Goal: Task Accomplishment & Management: Use online tool/utility

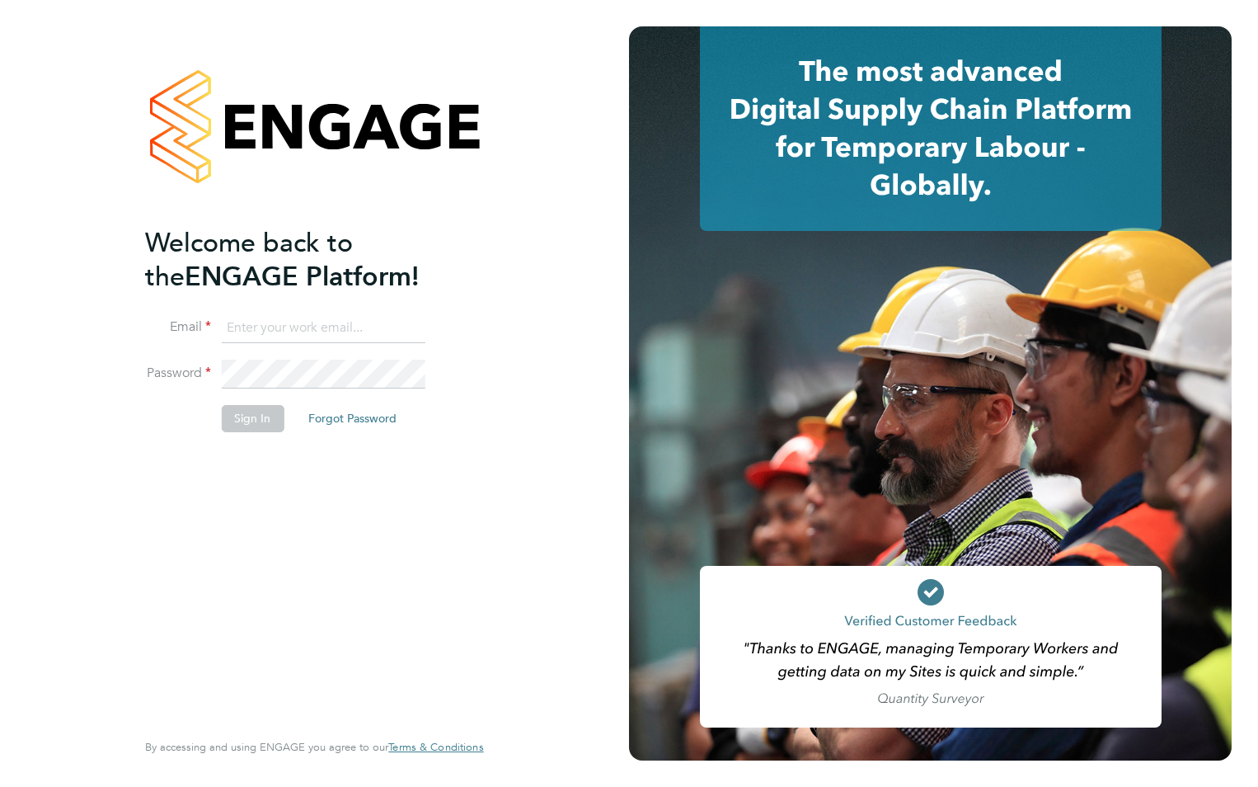
type input "codonovan@skilledcareers.co.uk"
click at [256, 419] on button "Sign In" at bounding box center [252, 418] width 63 height 26
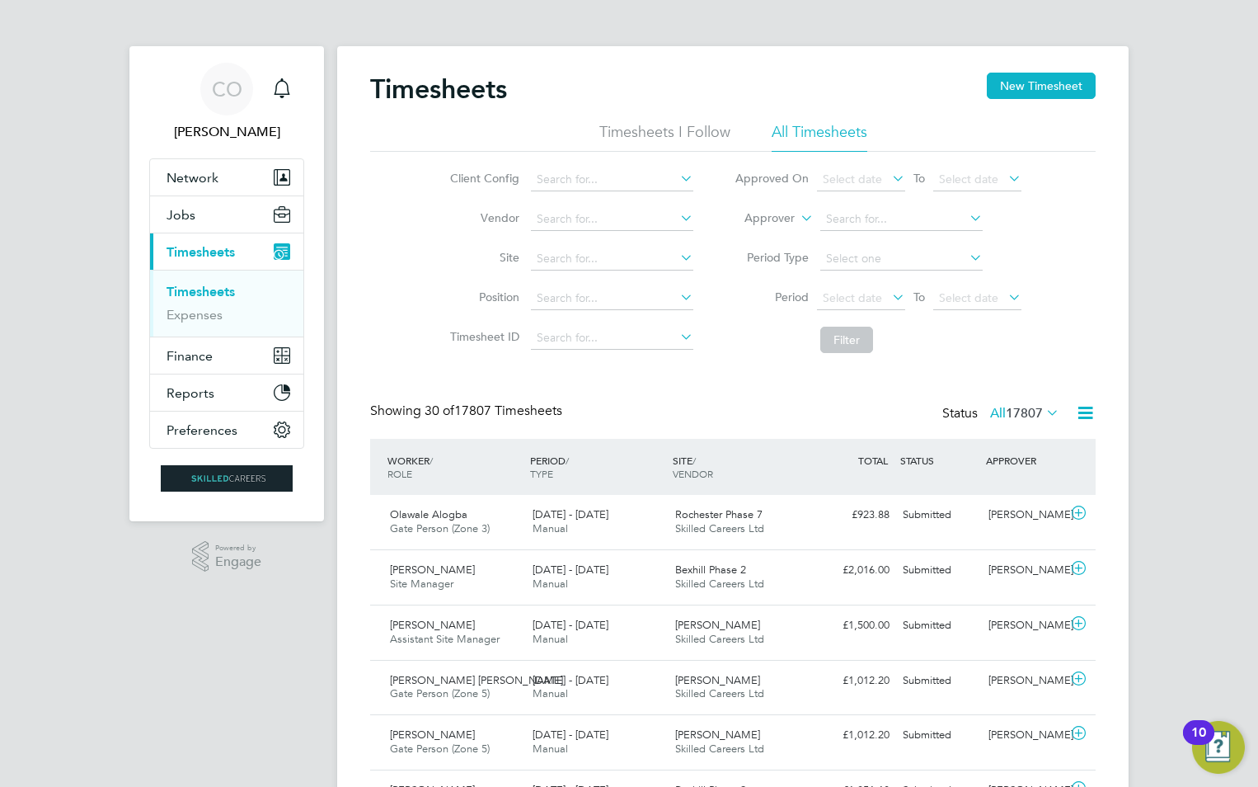
click at [776, 237] on li "Worker" at bounding box center [754, 237] width 82 height 21
click at [853, 224] on input at bounding box center [901, 219] width 162 height 23
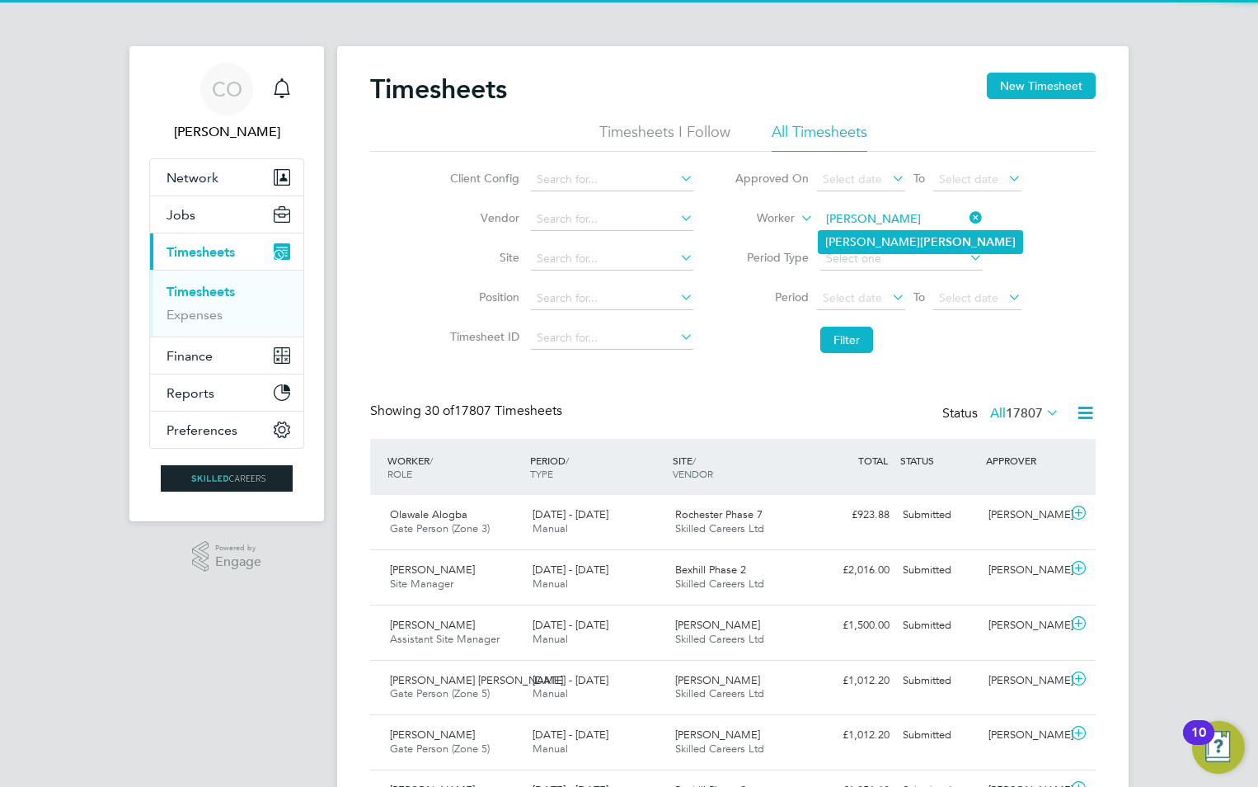
click at [920, 238] on b "[PERSON_NAME]" at bounding box center [968, 242] width 96 height 14
type input "[PERSON_NAME]"
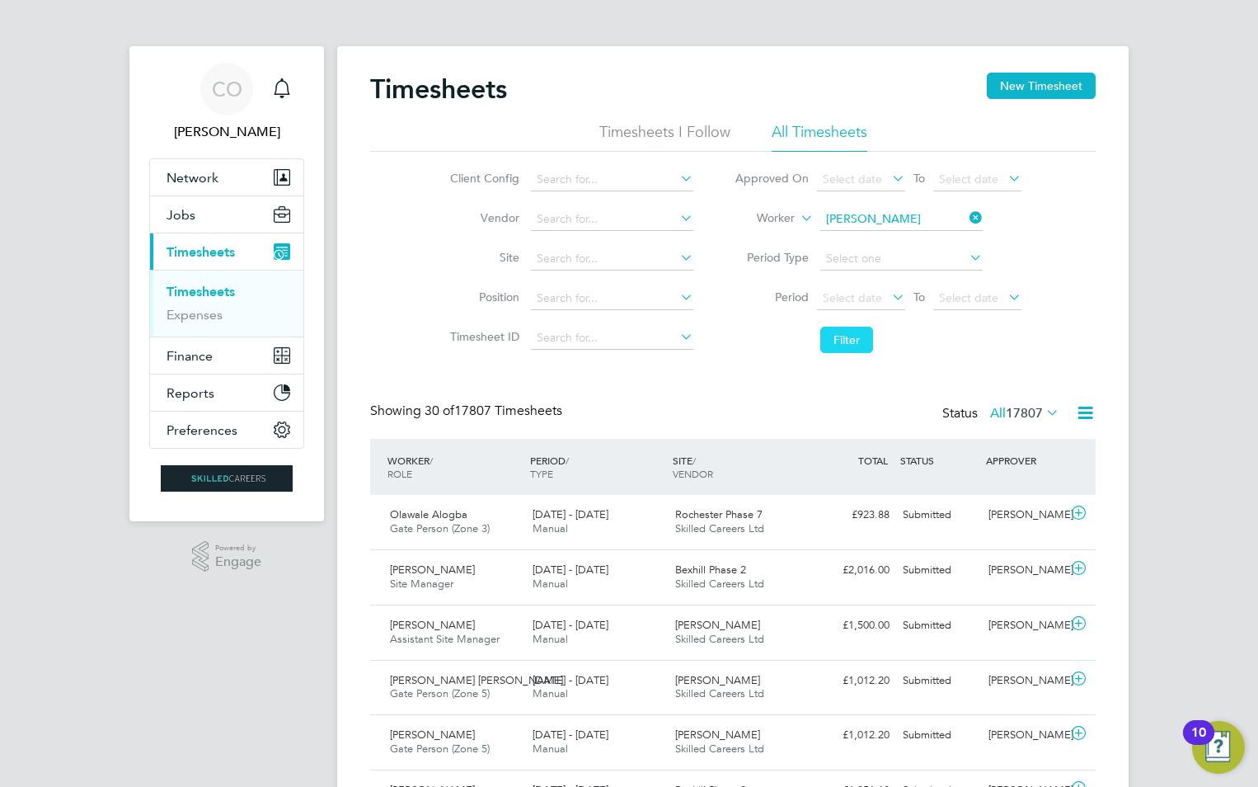
click at [840, 350] on button "Filter" at bounding box center [846, 340] width 53 height 26
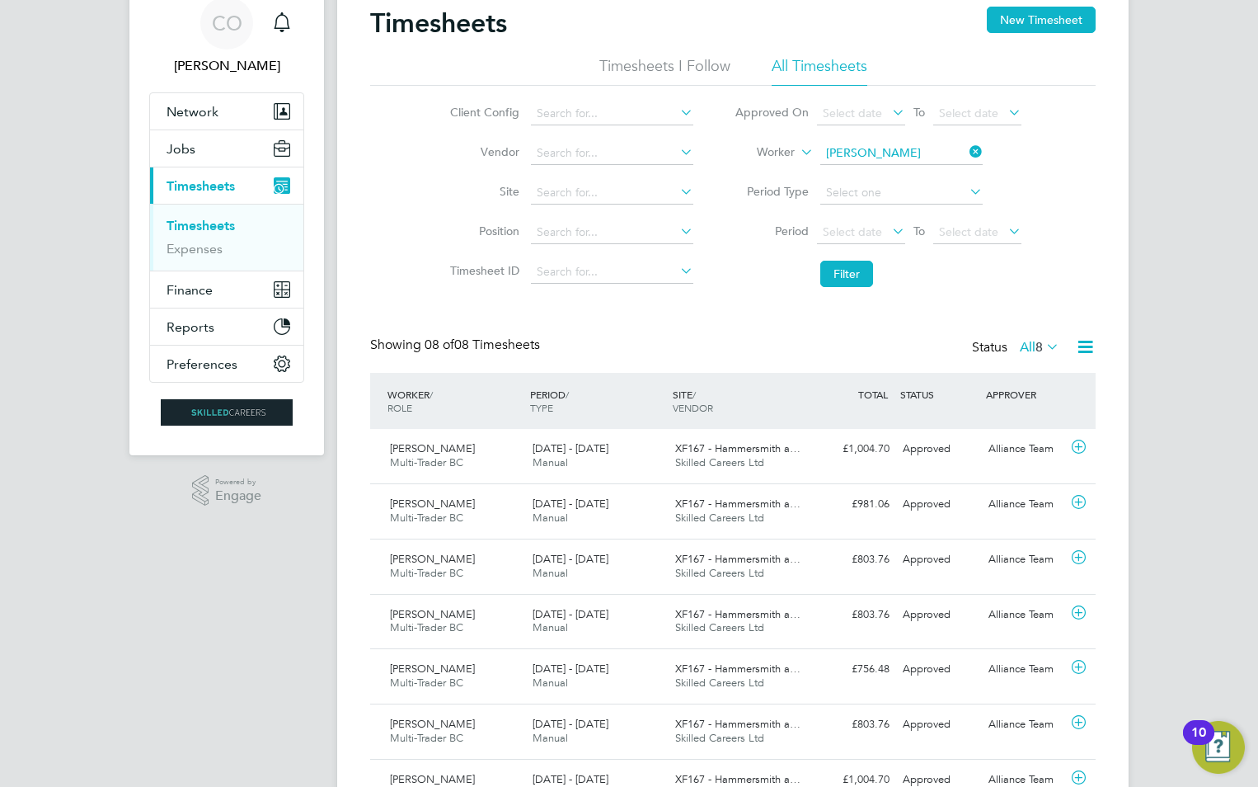
click at [1177, 538] on div "CO [PERSON_NAME] Notifications Applications: Network Businesses Sites Workers C…" at bounding box center [629, 431] width 1258 height 994
